Goal: Information Seeking & Learning: Learn about a topic

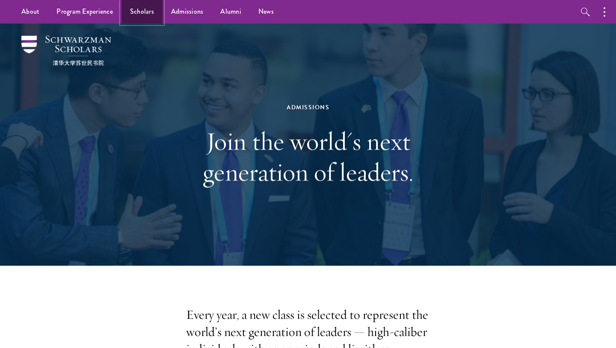
click at [148, 14] on link "Scholars" at bounding box center [142, 12] width 41 height 24
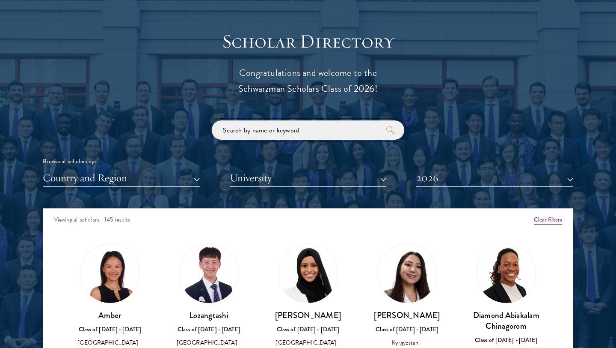
click at [263, 125] on input "search" at bounding box center [308, 129] width 193 height 19
type input "mae"
click button "submit" at bounding box center [0, 0] width 0 height 0
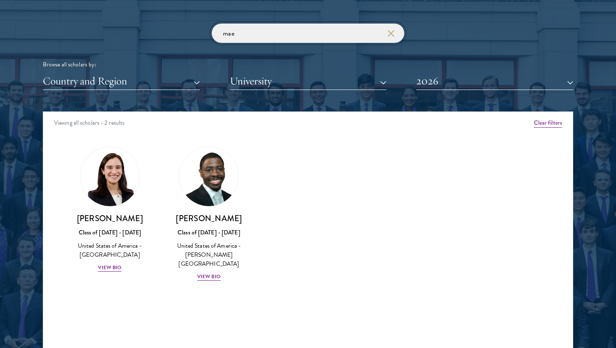
scroll to position [1026, 0]
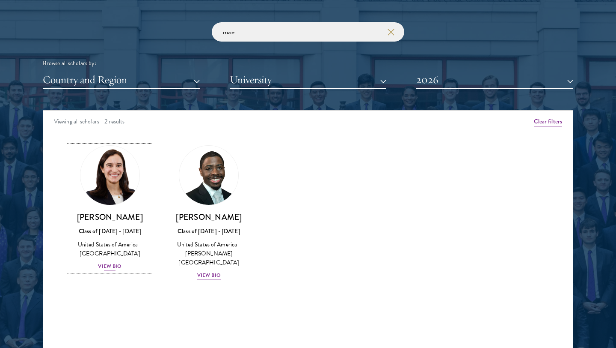
click at [108, 270] on div "Mae Fullerton Class of 2025 - 2026 United States of America - Brown University …" at bounding box center [110, 240] width 82 height 59
